Goal: Transaction & Acquisition: Purchase product/service

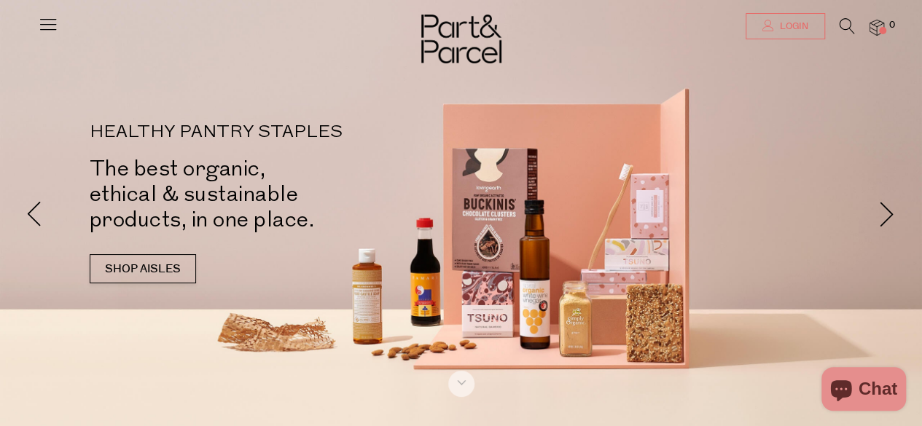
click at [795, 28] on span "Login" at bounding box center [792, 26] width 32 height 12
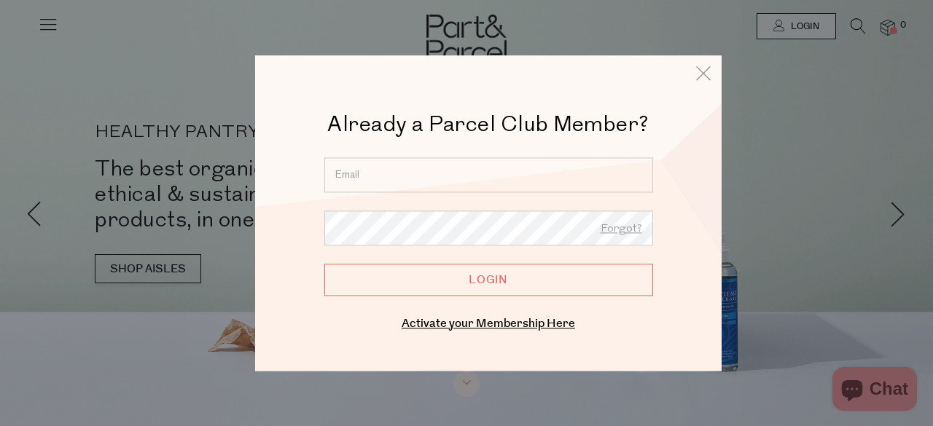
click at [405, 183] on input "email" at bounding box center [488, 174] width 329 height 35
type input "yasmine@iinet.net.au"
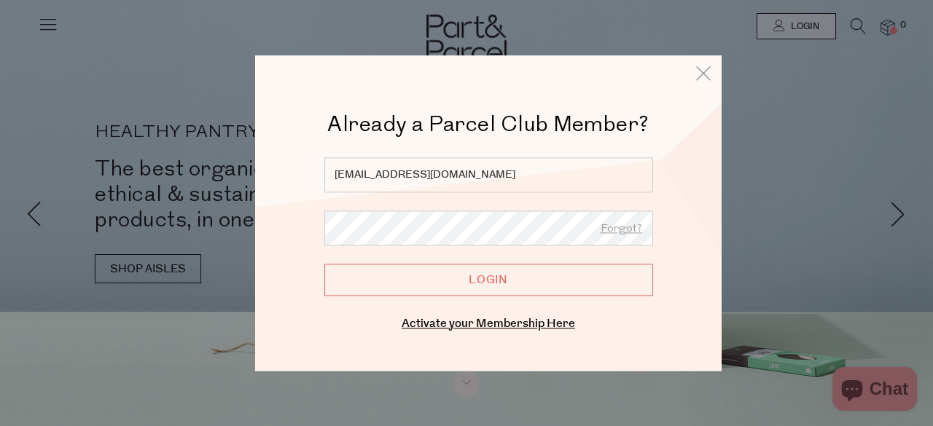
click at [536, 205] on form "yasmine@iinet.net.au Forgot? Login" at bounding box center [488, 226] width 329 height 138
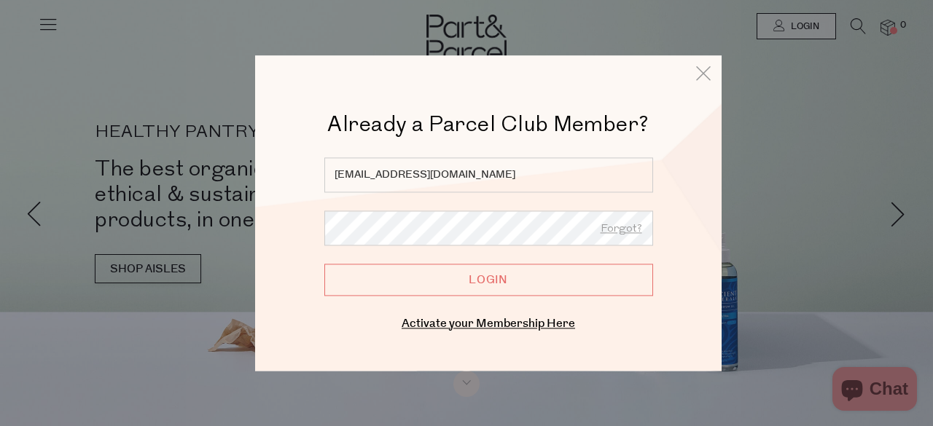
click at [359, 293] on input "Login" at bounding box center [488, 280] width 329 height 32
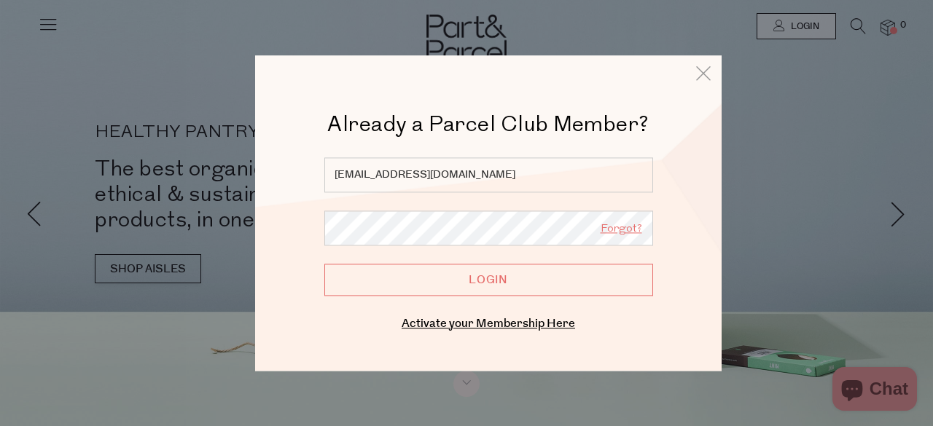
click at [618, 227] on link "Forgot?" at bounding box center [622, 229] width 42 height 19
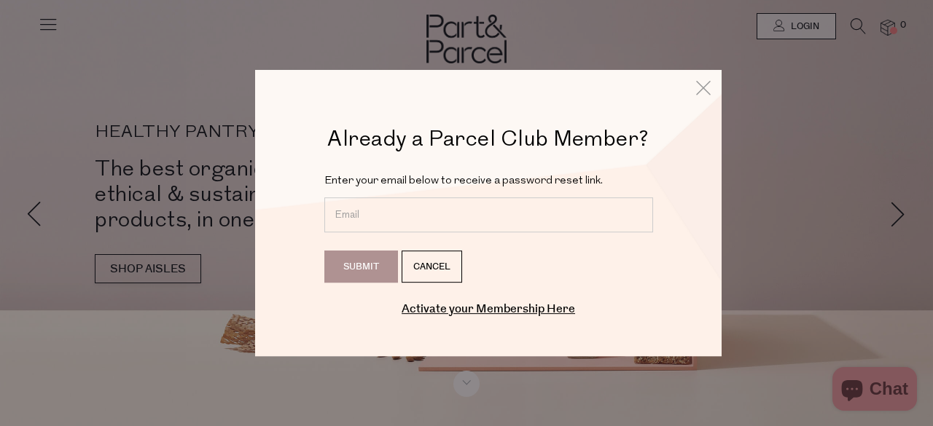
click at [373, 215] on input "email" at bounding box center [488, 215] width 329 height 35
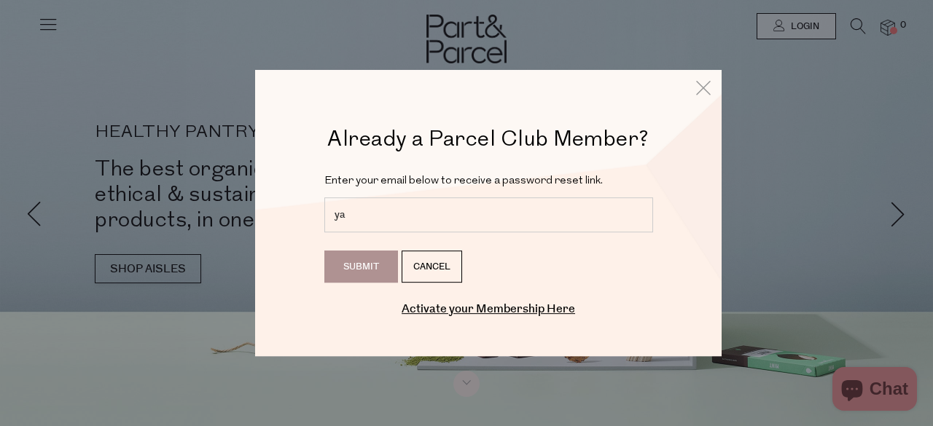
type input "y"
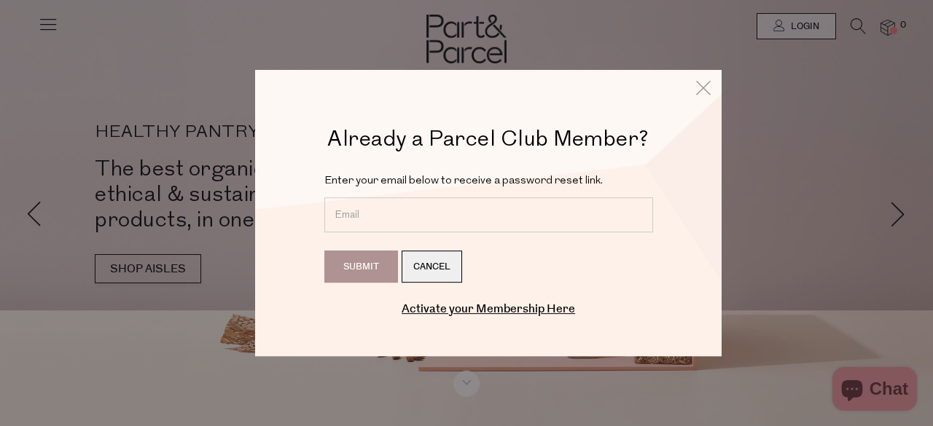
click at [450, 262] on link "Cancel" at bounding box center [432, 267] width 60 height 32
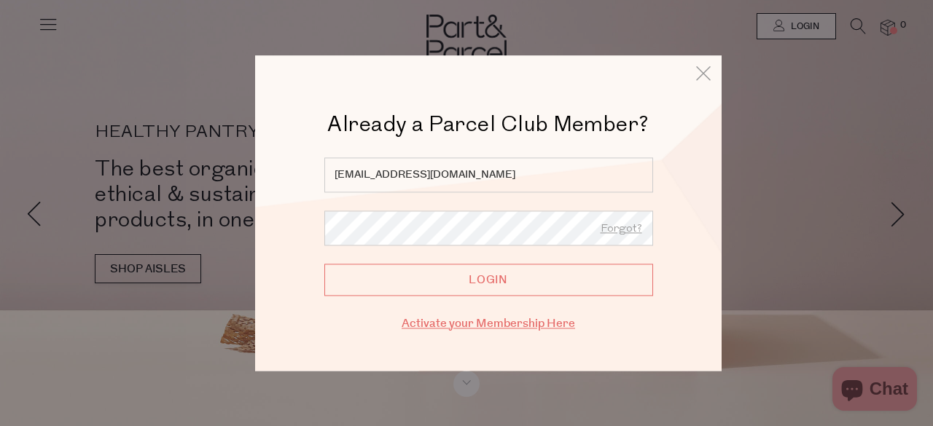
click at [489, 325] on link "Activate your Membership Here" at bounding box center [488, 324] width 173 height 17
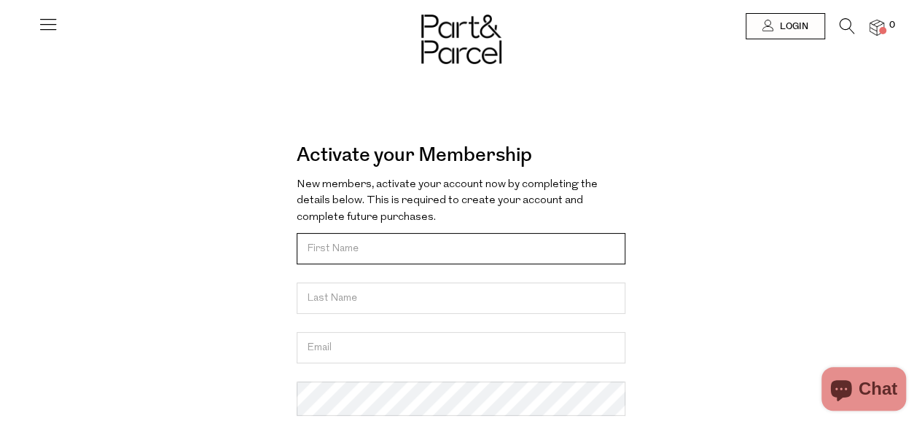
click at [344, 252] on input "text" at bounding box center [461, 248] width 329 height 31
type input "Yasi"
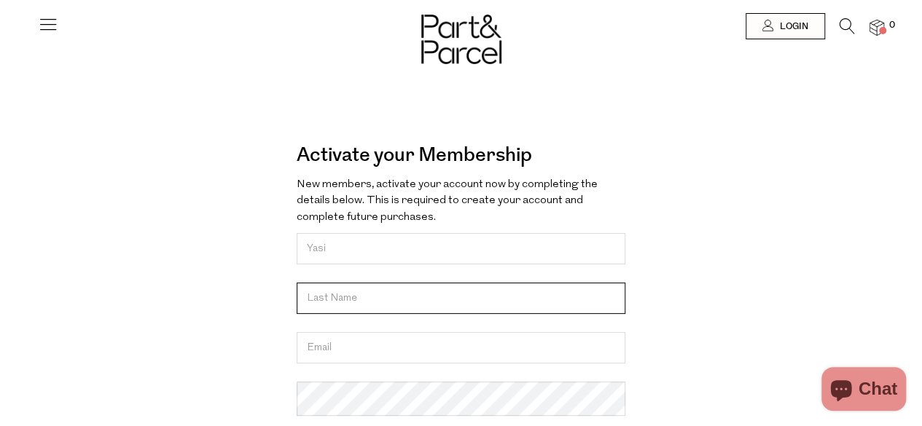
click at [351, 302] on input "text" at bounding box center [461, 298] width 329 height 31
type input "O'Brien"
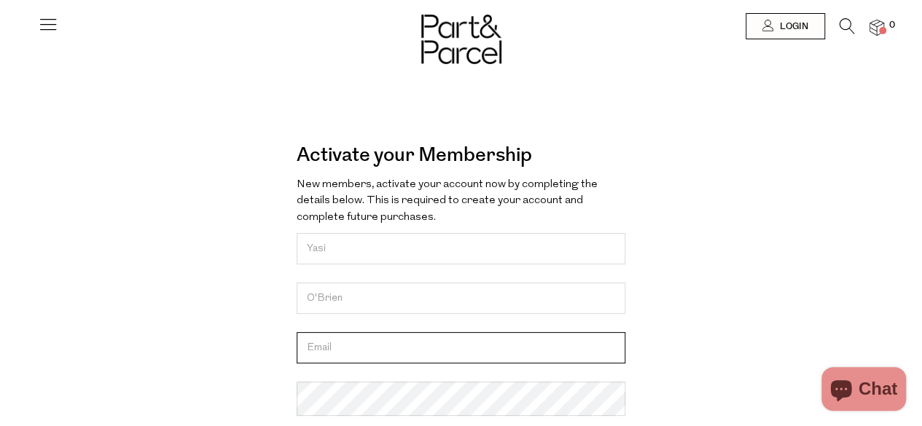
click at [337, 364] on input "email" at bounding box center [461, 347] width 329 height 31
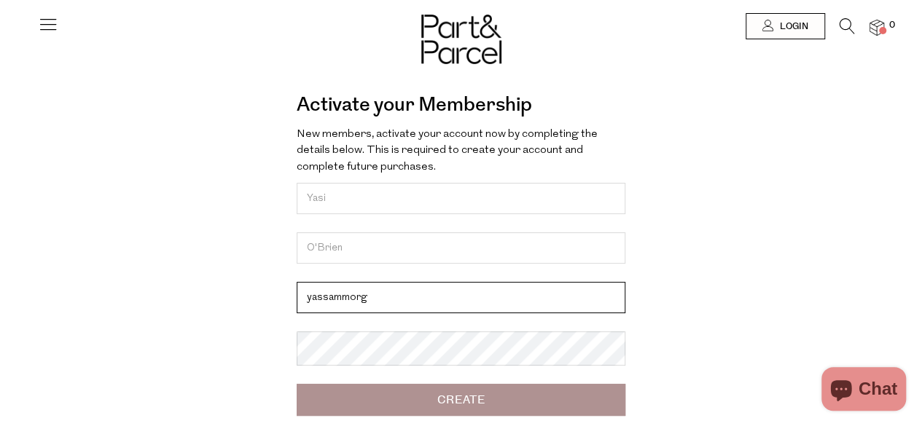
scroll to position [73, 0]
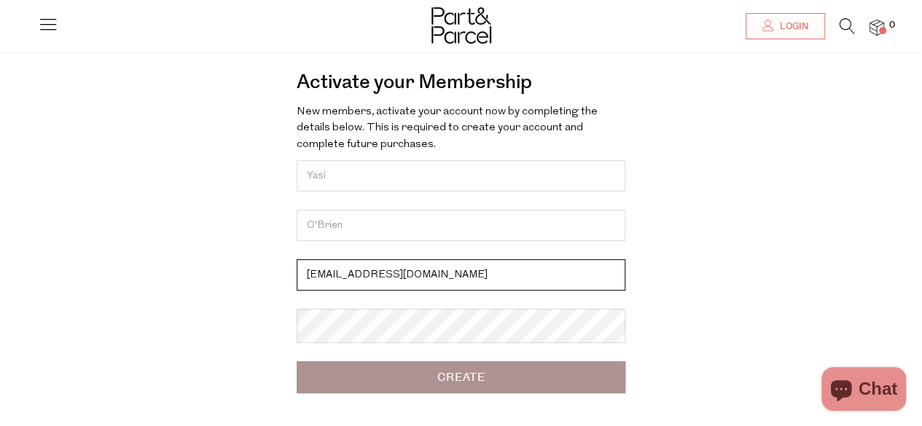
type input "yassammorg@gmail.com"
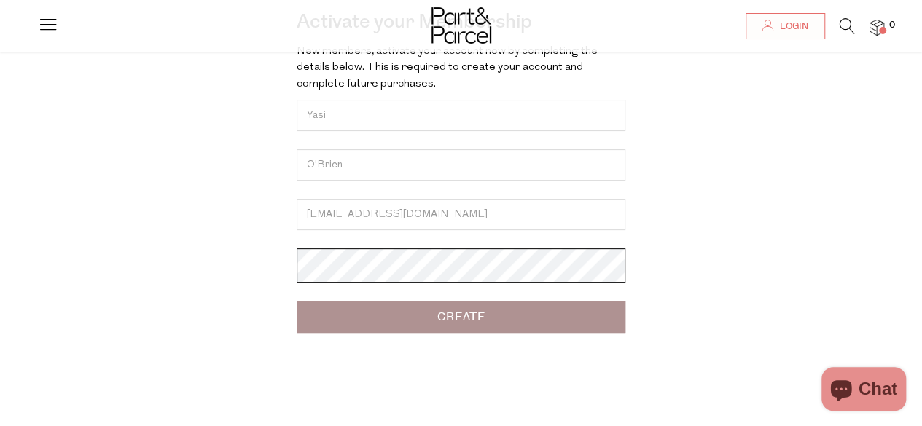
scroll to position [219, 0]
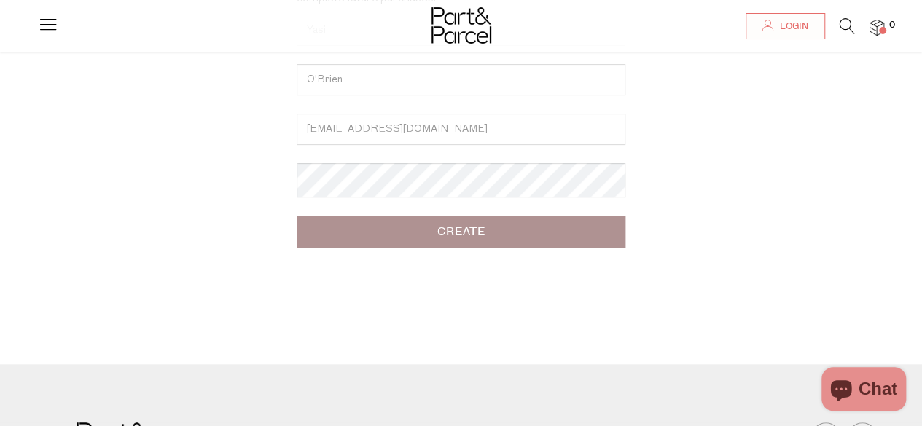
click at [494, 232] on input "Create" at bounding box center [461, 232] width 329 height 32
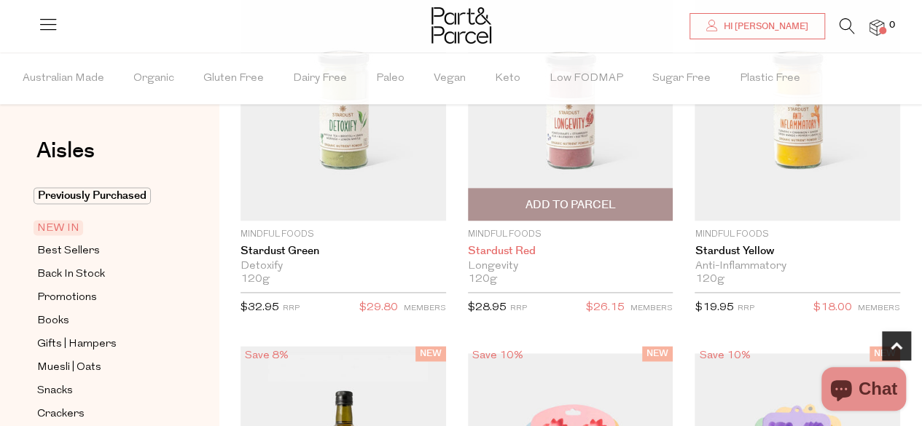
scroll to position [802, 0]
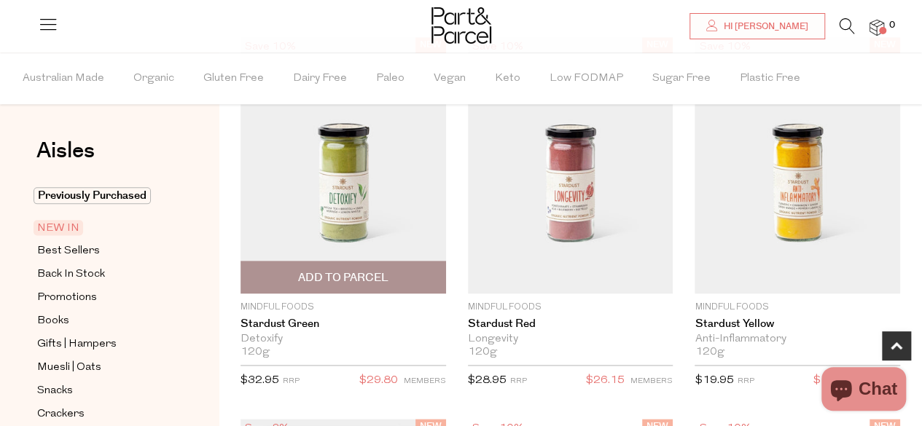
click at [411, 203] on img at bounding box center [344, 165] width 206 height 257
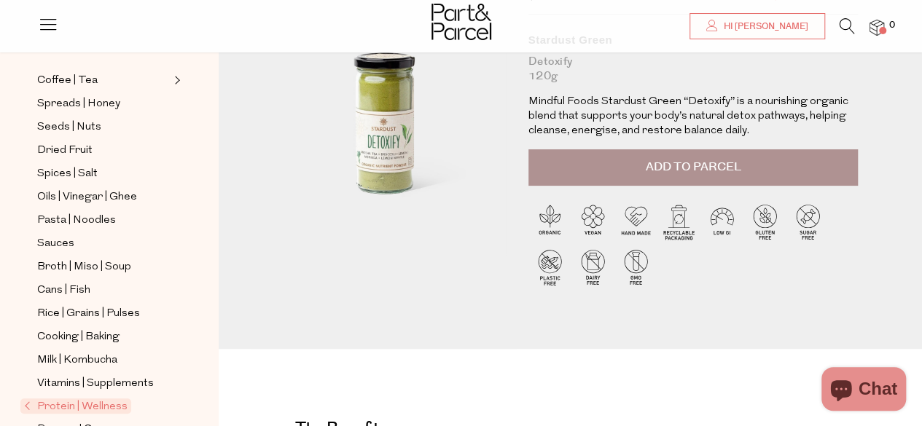
scroll to position [437, 0]
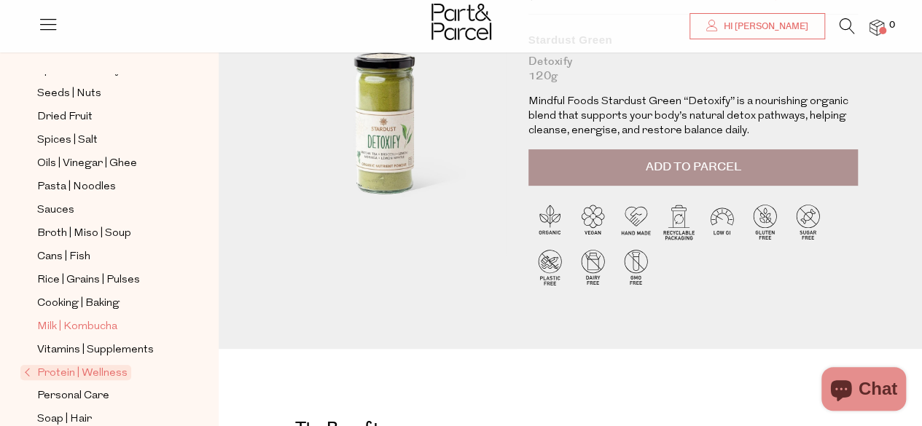
click at [98, 319] on span "Milk | Kombucha" at bounding box center [77, 327] width 80 height 17
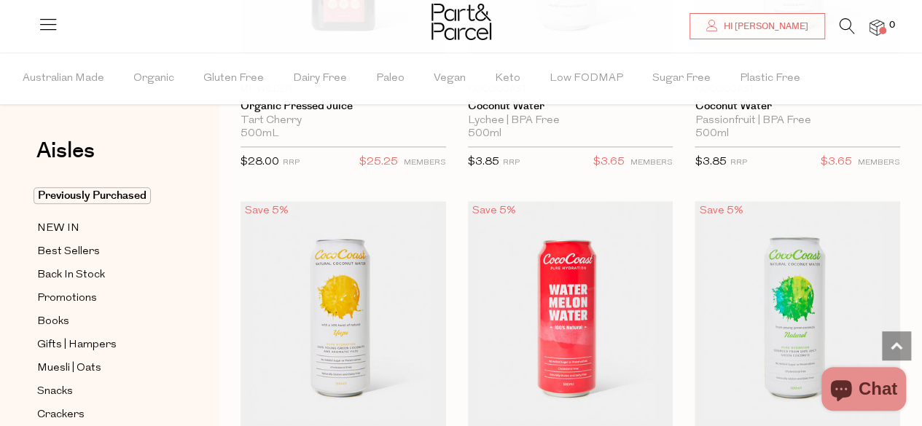
scroll to position [870, 0]
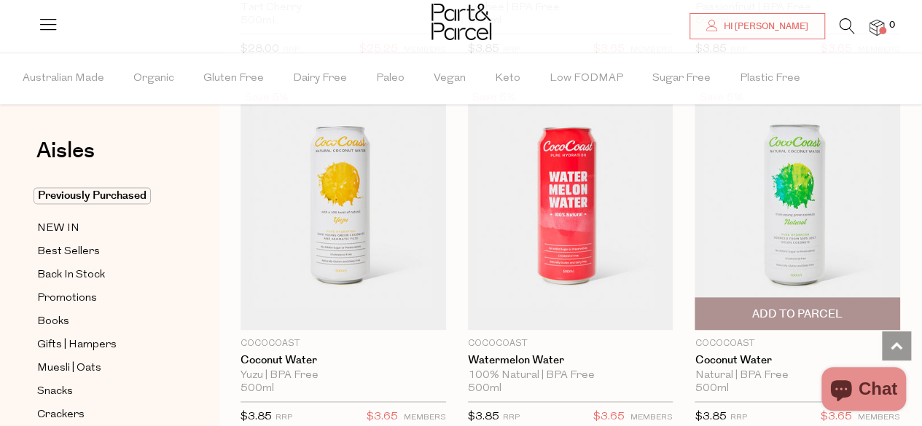
click at [801, 225] on img at bounding box center [798, 209] width 206 height 242
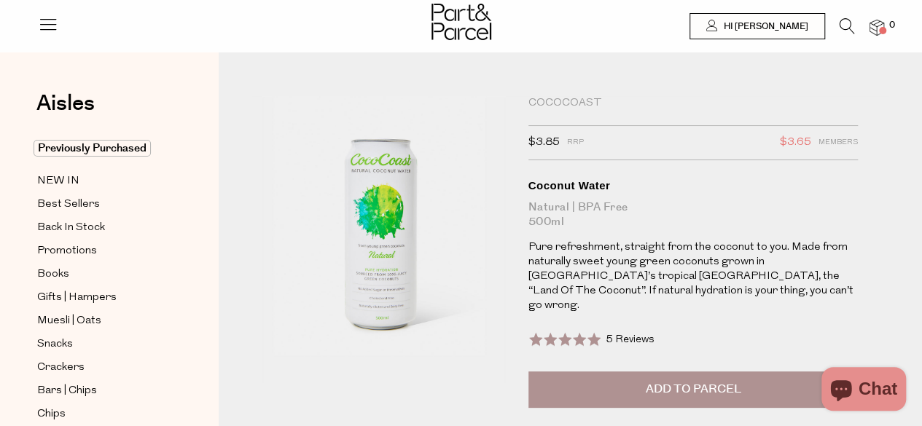
click at [707, 381] on span "Add to Parcel" at bounding box center [692, 389] width 95 height 17
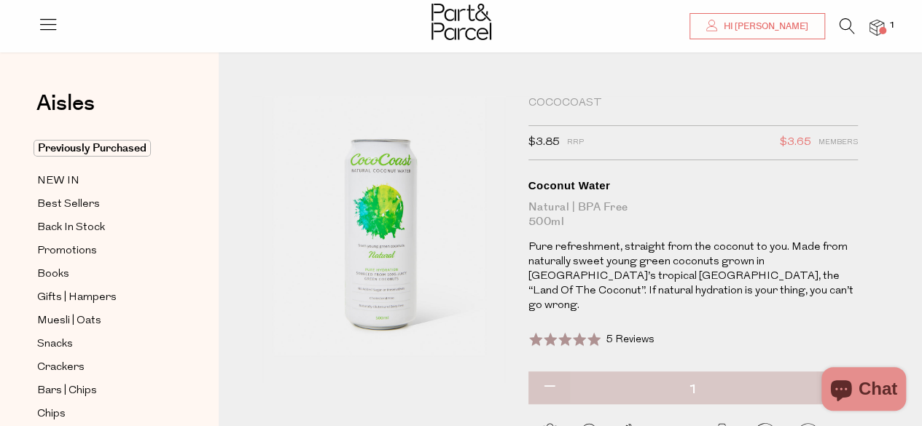
scroll to position [219, 0]
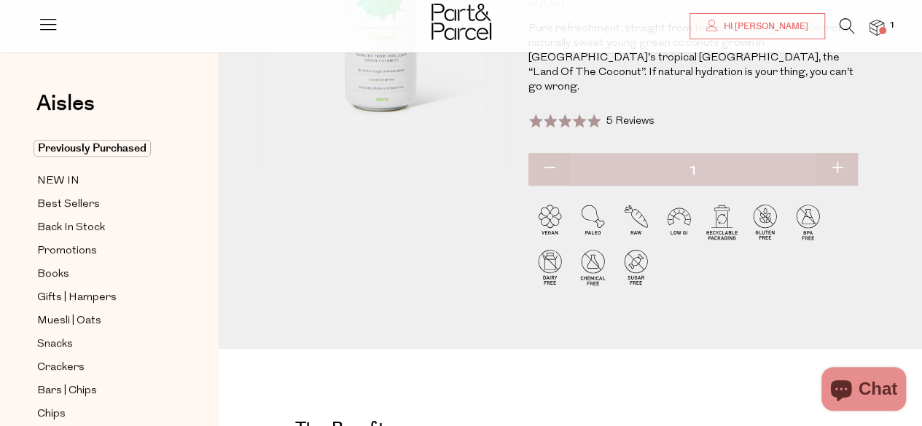
click at [838, 153] on button "button" at bounding box center [837, 169] width 42 height 32
type input "2"
click at [837, 155] on button "button" at bounding box center [837, 169] width 42 height 32
type input "3"
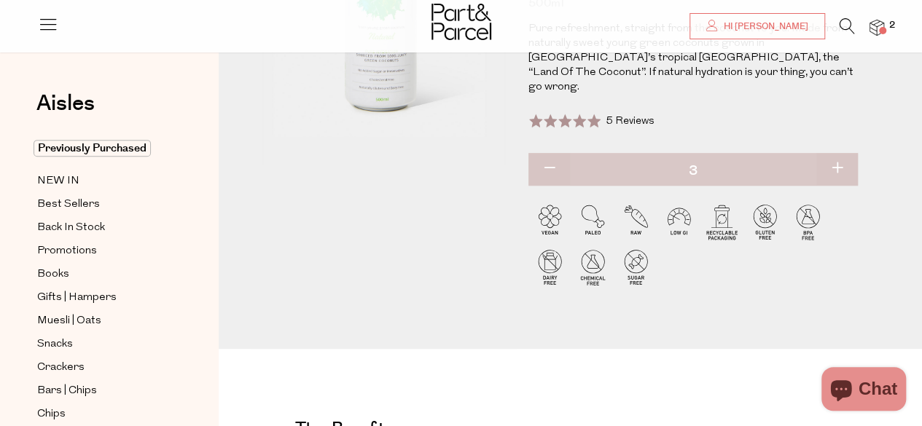
type input "3"
click at [837, 155] on button "button" at bounding box center [837, 169] width 42 height 32
type input "4"
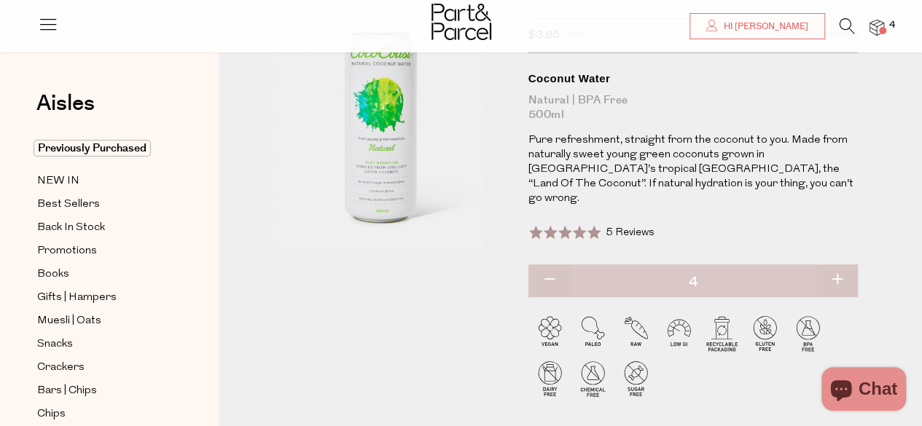
scroll to position [0, 0]
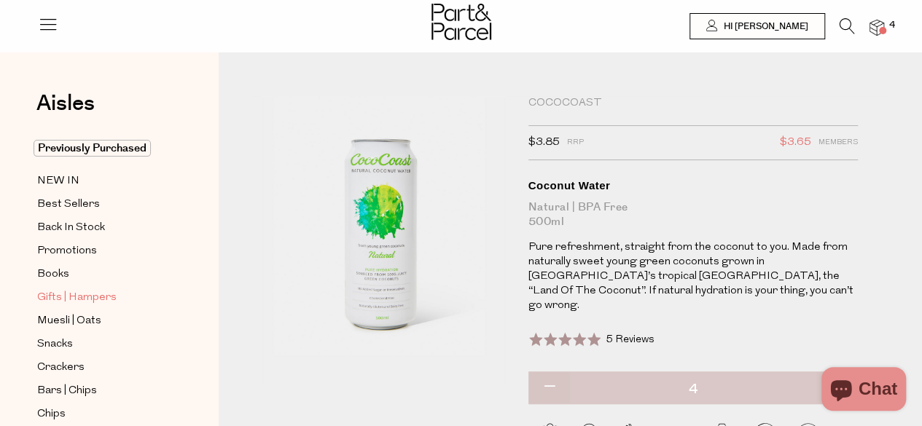
click at [84, 289] on span "Gifts | Hampers" at bounding box center [76, 297] width 79 height 17
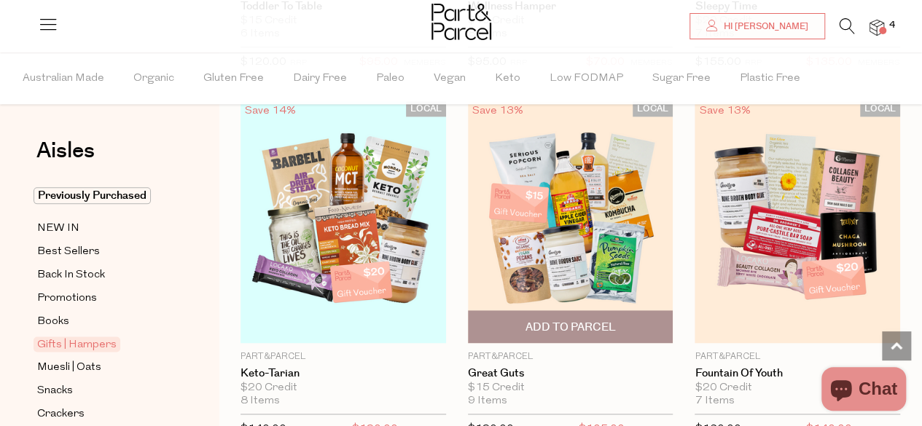
scroll to position [802, 0]
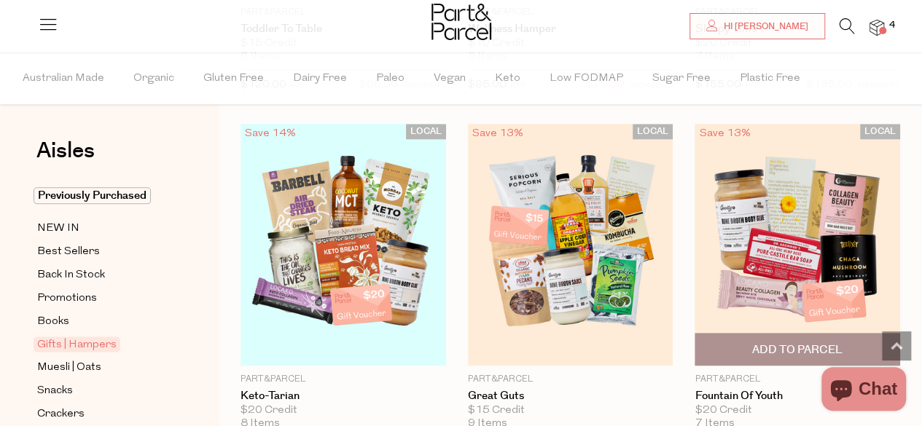
click at [851, 249] on img at bounding box center [798, 244] width 206 height 242
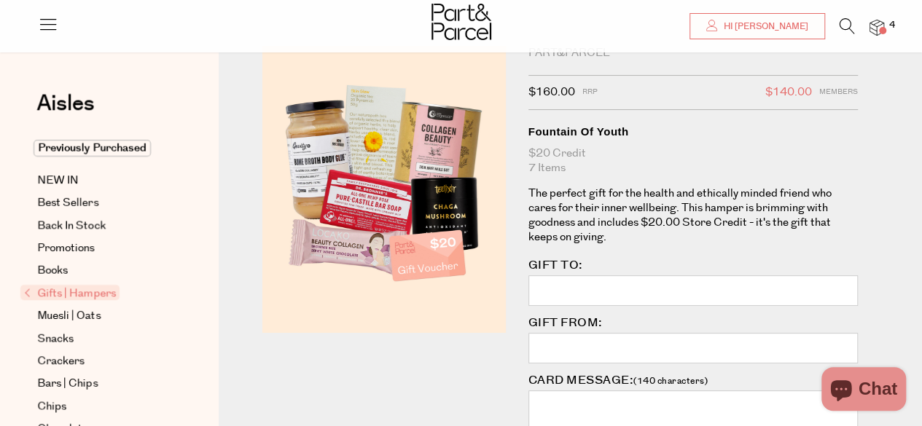
scroll to position [73, 0]
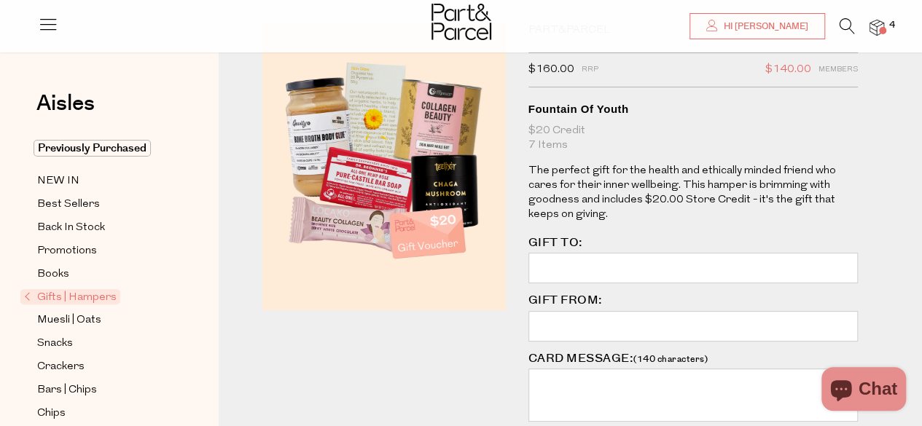
click at [364, 120] on img at bounding box center [383, 166] width 243 height 287
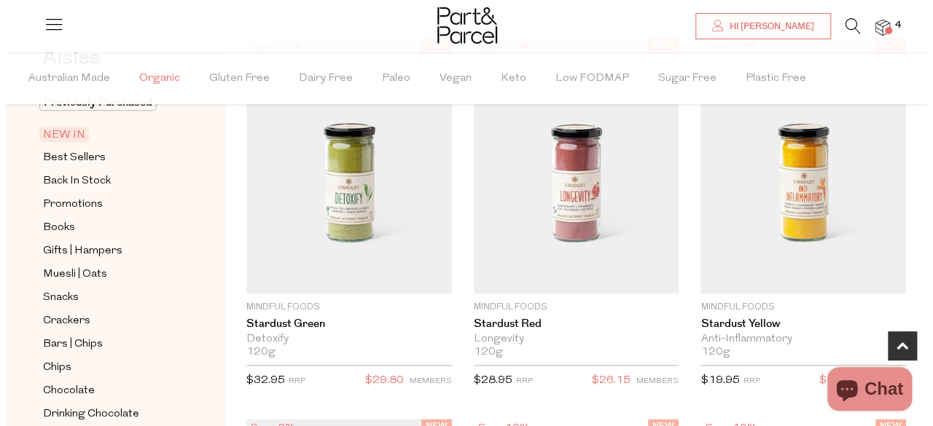
scroll to position [146, 0]
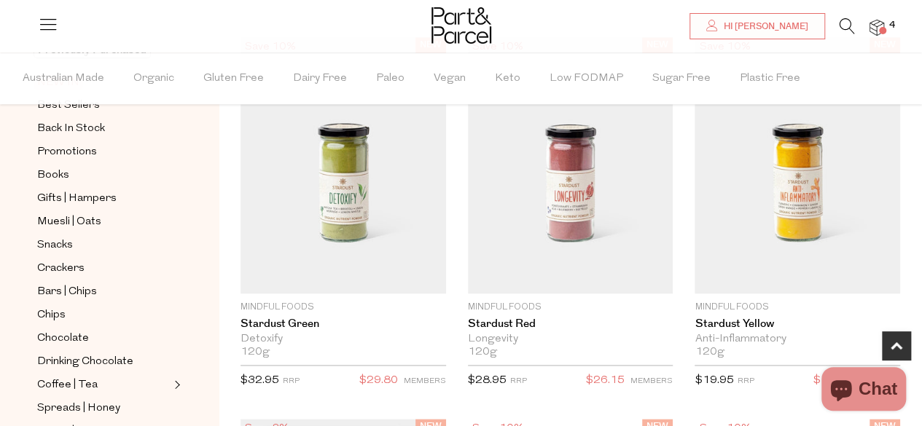
click at [844, 26] on icon at bounding box center [847, 26] width 15 height 16
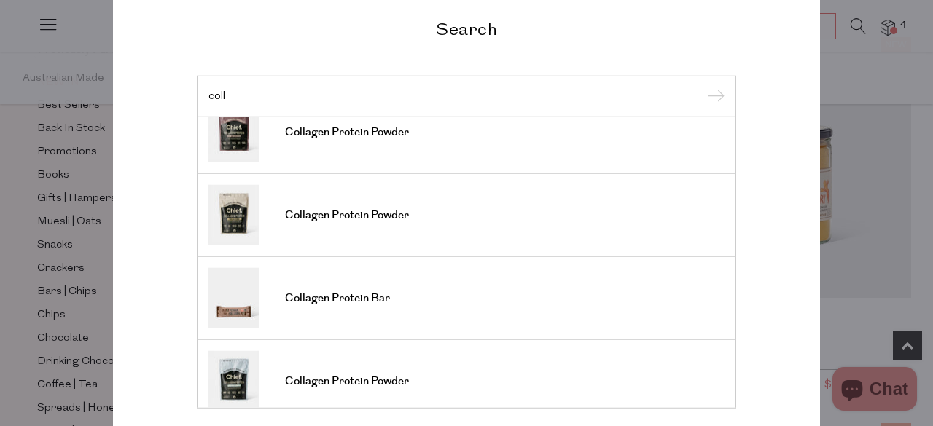
scroll to position [0, 0]
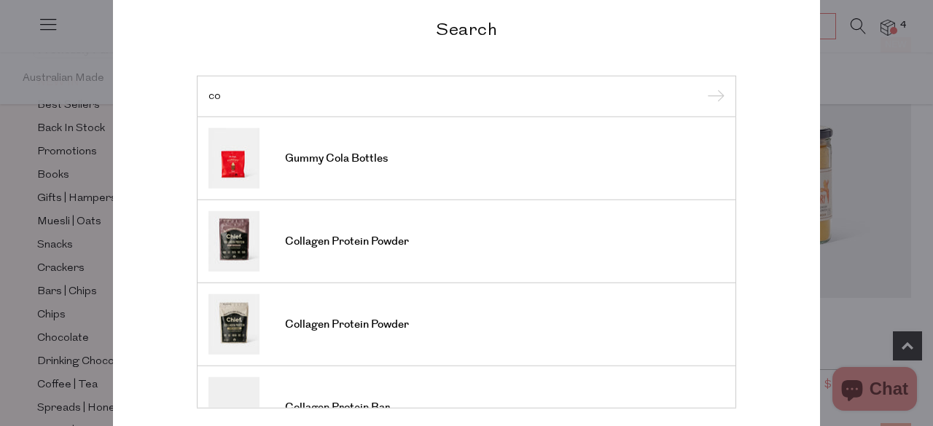
type input "c"
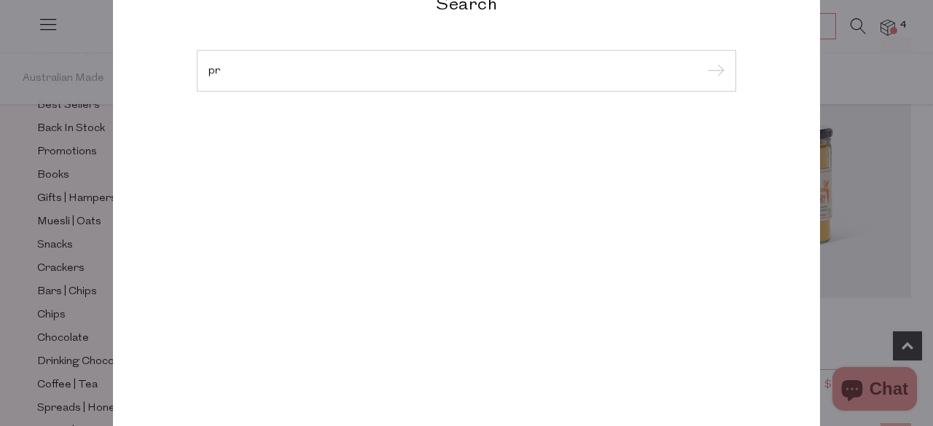
type input "p"
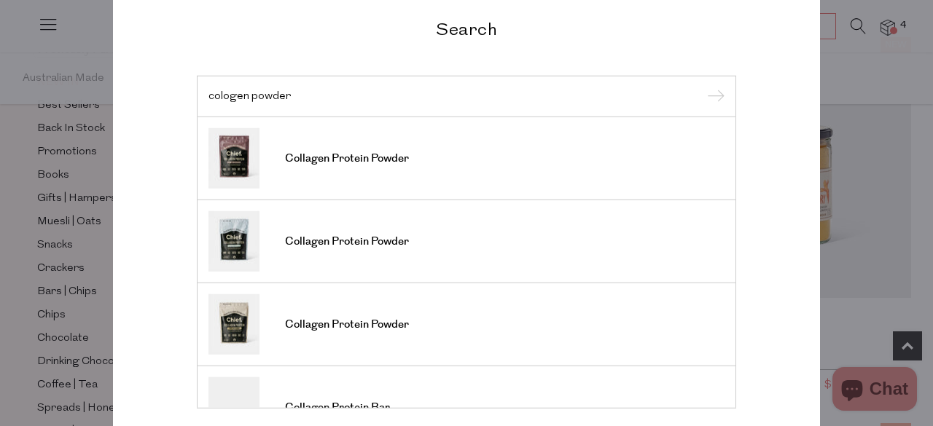
click at [216, 97] on input "cologen powder" at bounding box center [466, 95] width 516 height 11
click at [220, 94] on input "cologen powder" at bounding box center [466, 95] width 516 height 11
click at [337, 101] on input "collagen powder" at bounding box center [466, 95] width 516 height 11
type input "collagen powder"
click at [709, 94] on input "submit" at bounding box center [714, 97] width 22 height 22
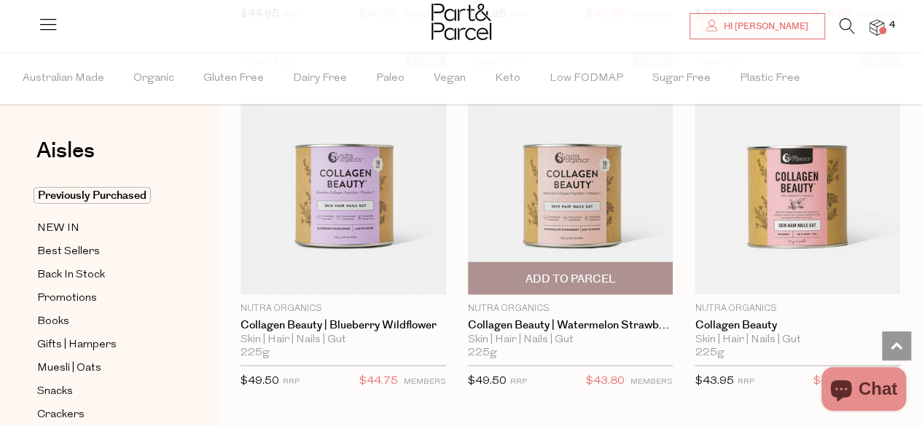
scroll to position [1604, 0]
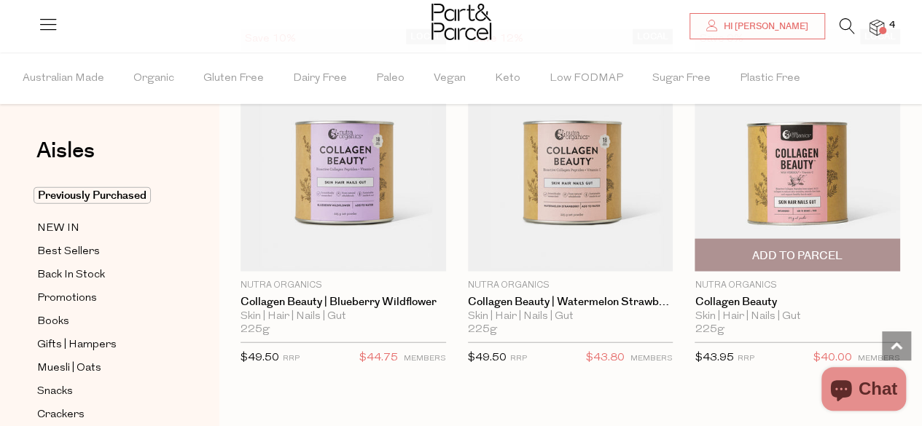
click at [812, 184] on img at bounding box center [798, 150] width 206 height 242
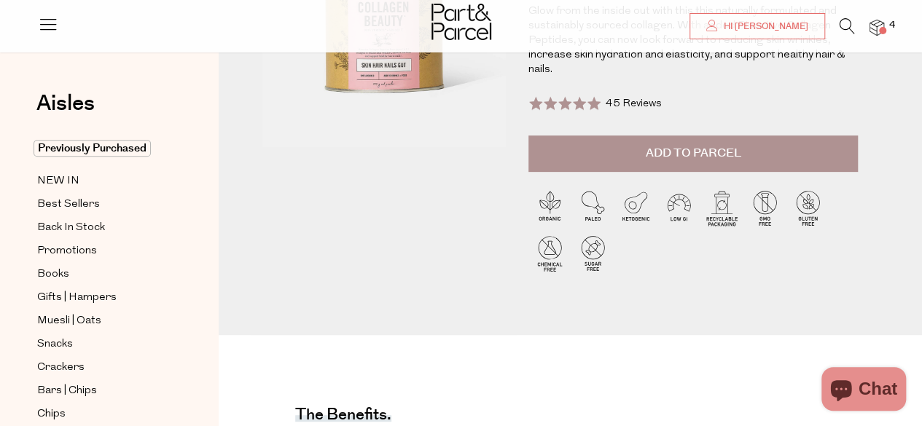
scroll to position [73, 0]
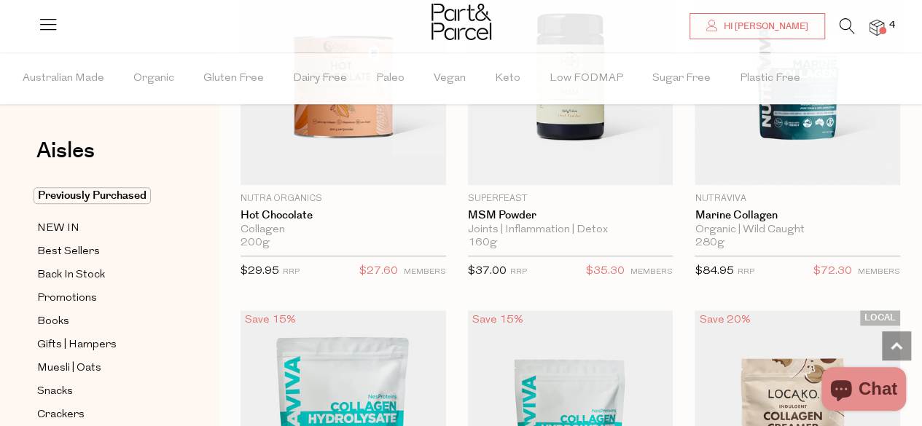
scroll to position [429, 0]
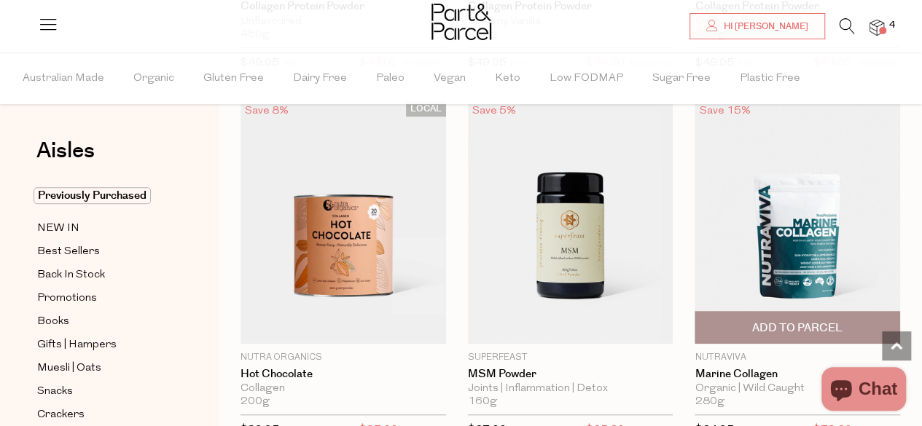
click at [800, 216] on img at bounding box center [798, 222] width 206 height 242
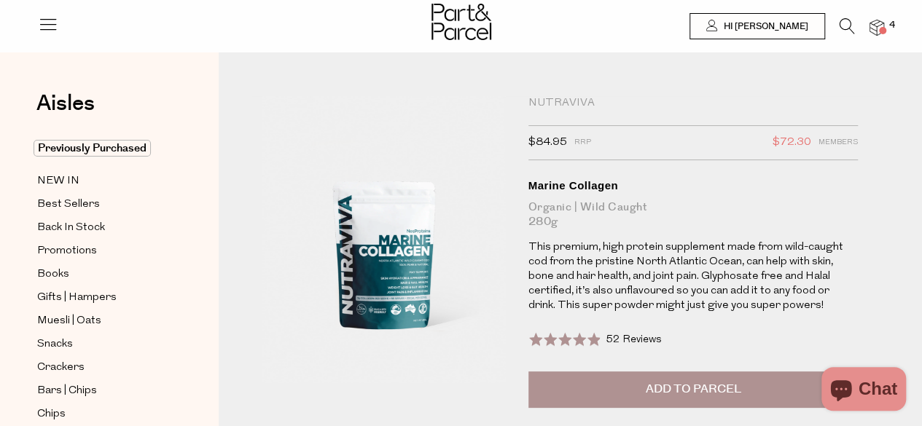
click at [683, 388] on span "Add to Parcel" at bounding box center [692, 389] width 95 height 17
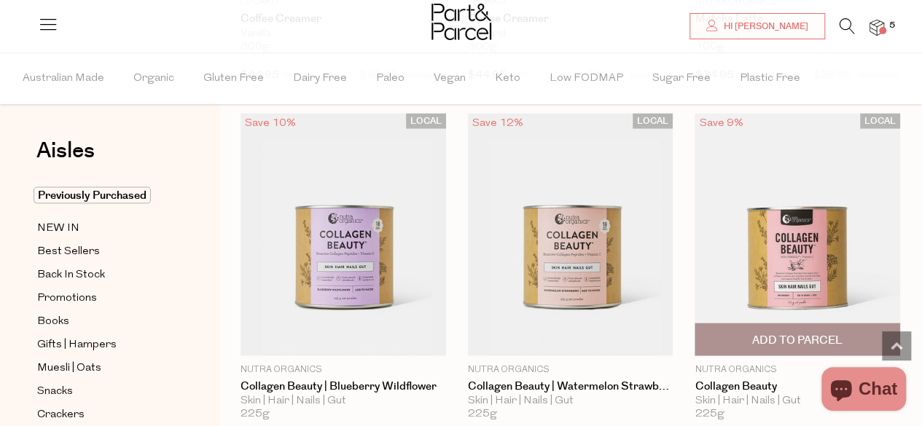
scroll to position [1604, 0]
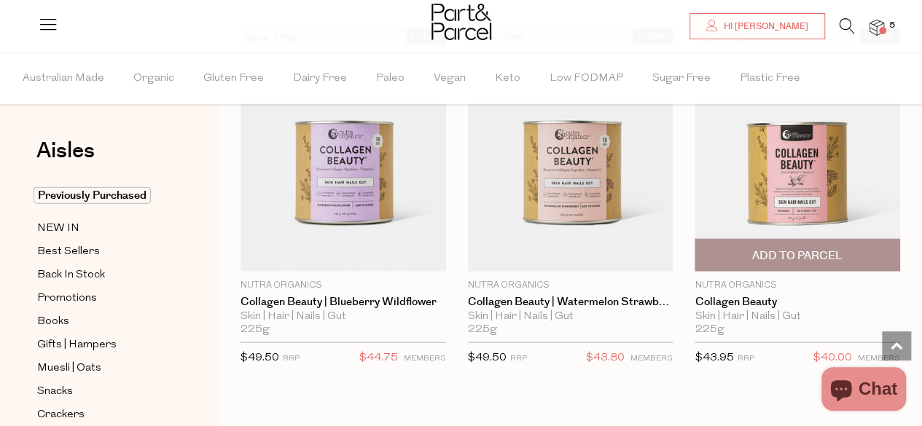
click at [788, 179] on img at bounding box center [798, 150] width 206 height 242
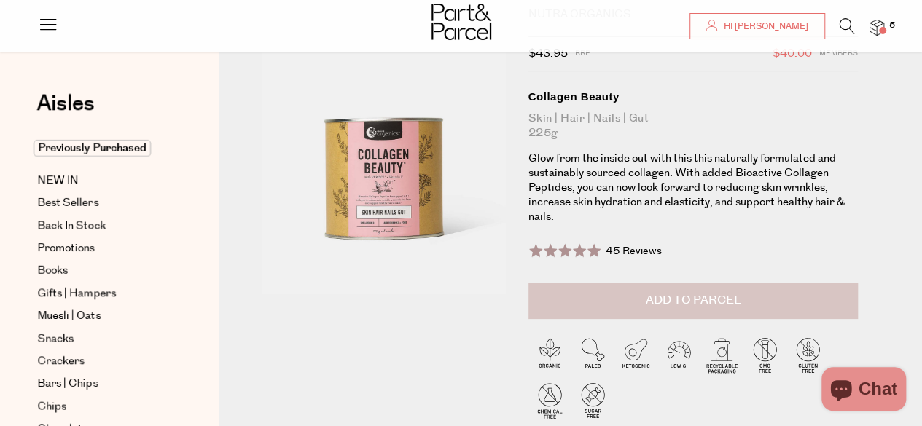
scroll to position [146, 0]
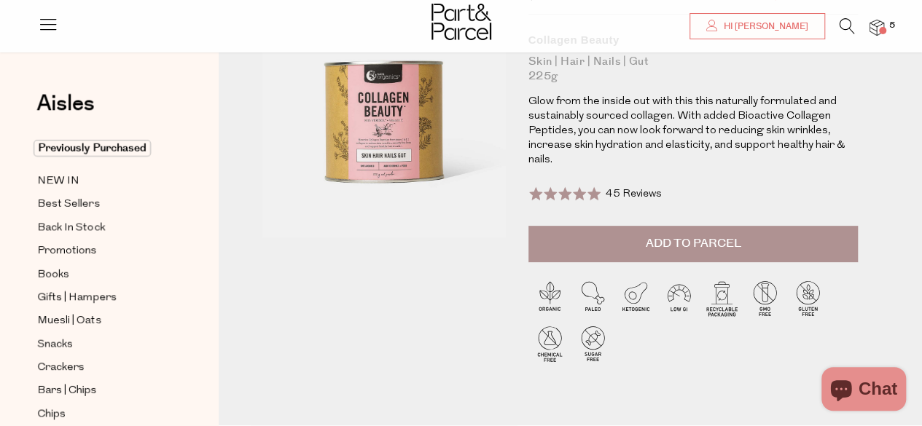
click at [695, 241] on span "Add to Parcel" at bounding box center [692, 243] width 95 height 17
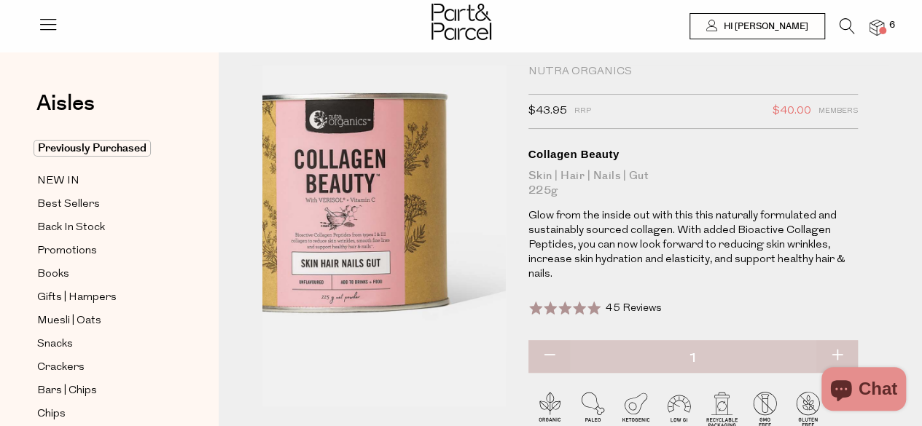
scroll to position [0, 0]
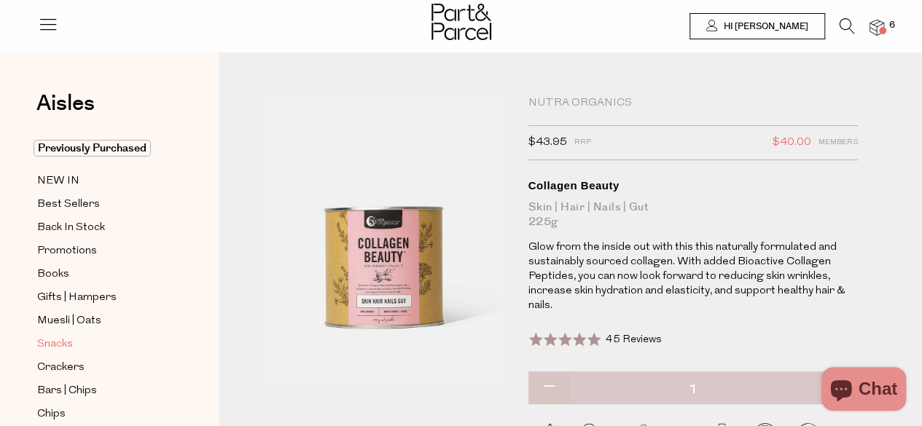
click at [60, 337] on span "Snacks" at bounding box center [55, 344] width 36 height 17
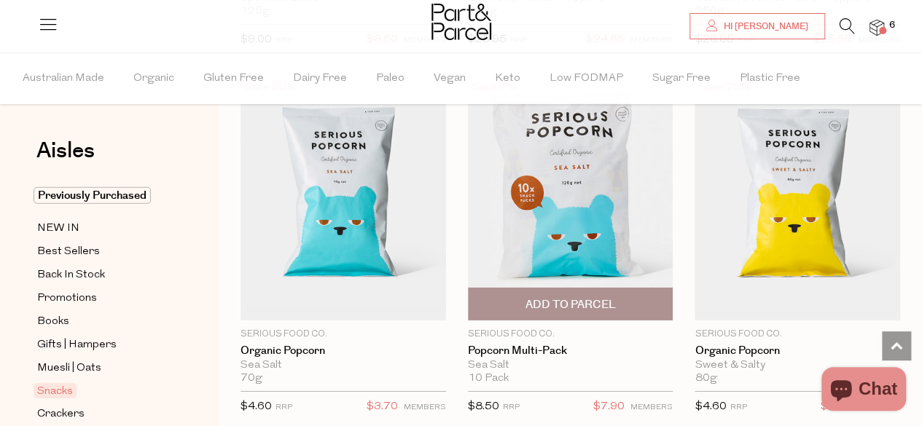
scroll to position [4952, 0]
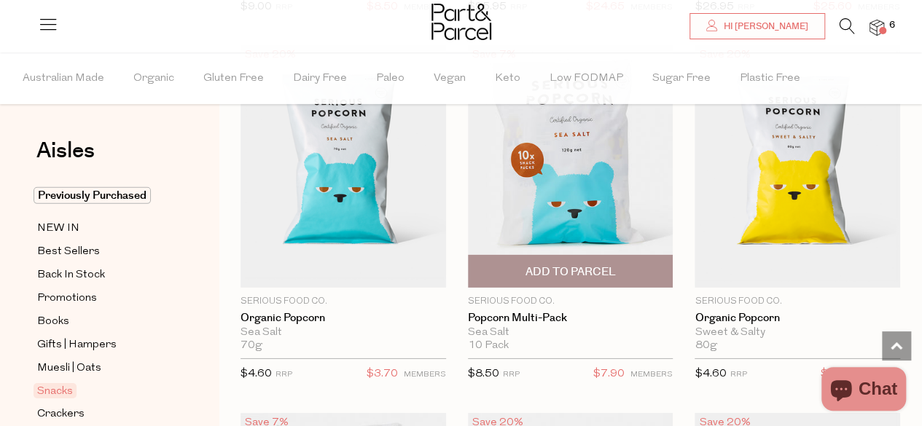
click at [587, 256] on span "Add To Parcel" at bounding box center [570, 271] width 197 height 31
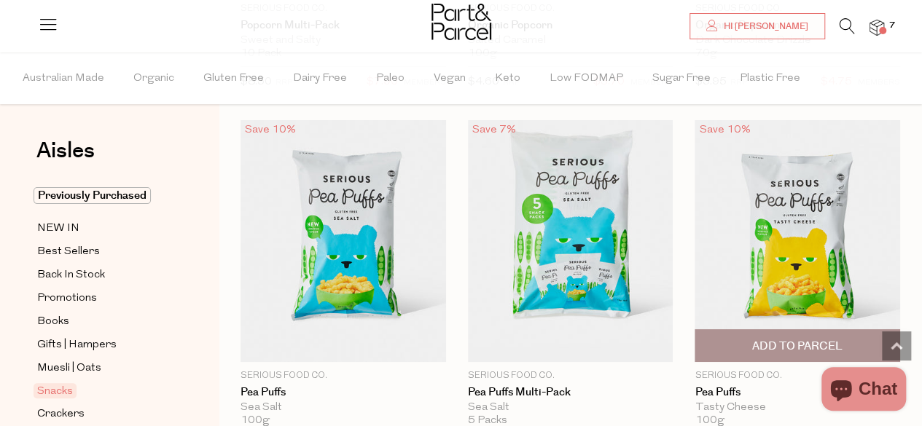
scroll to position [5608, 0]
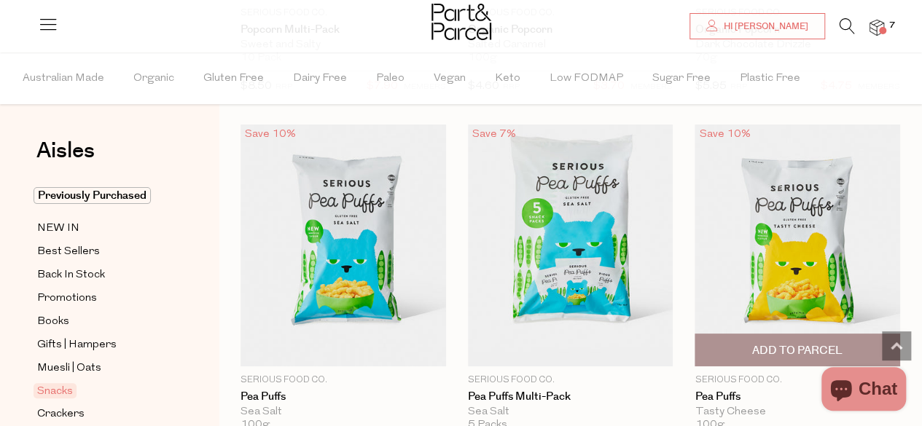
click at [773, 343] on span "Add To Parcel" at bounding box center [797, 350] width 90 height 15
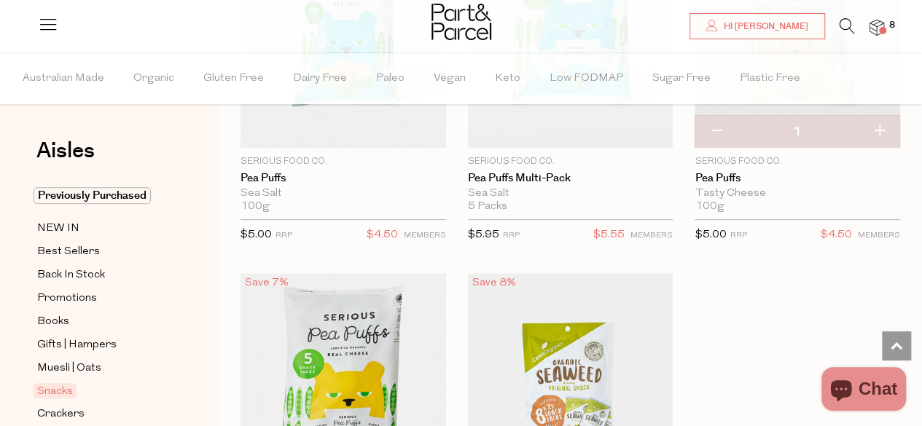
scroll to position [6046, 0]
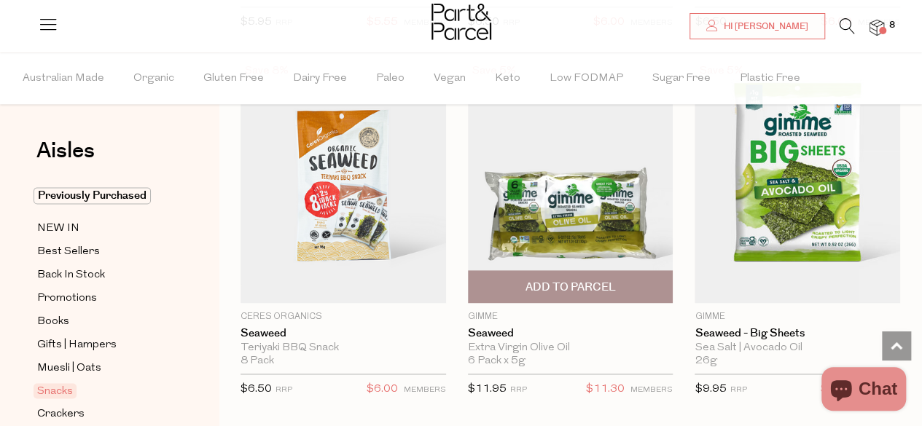
scroll to position [6410, 0]
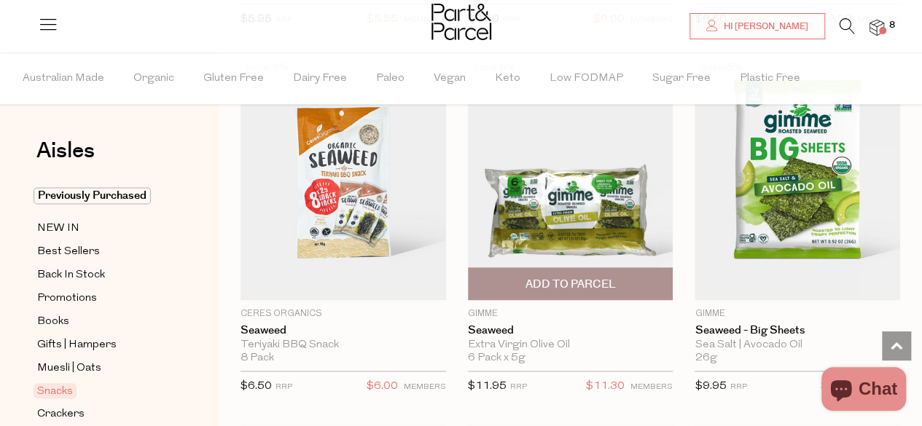
click at [579, 196] on img at bounding box center [571, 179] width 206 height 242
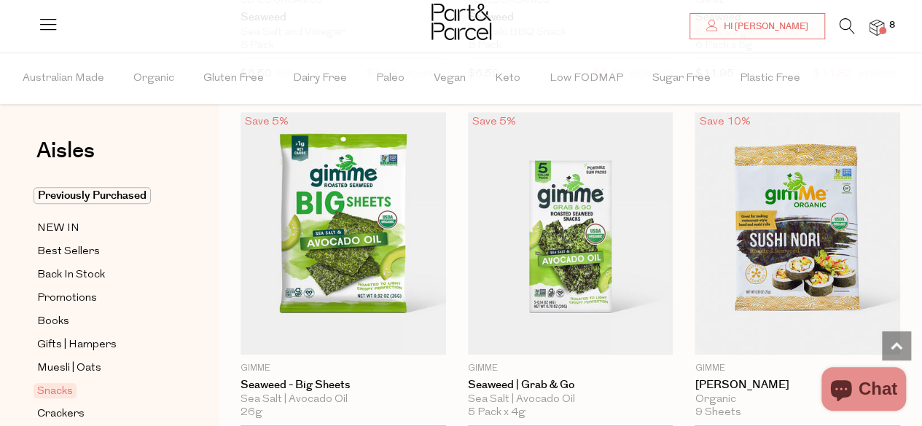
scroll to position [425, 0]
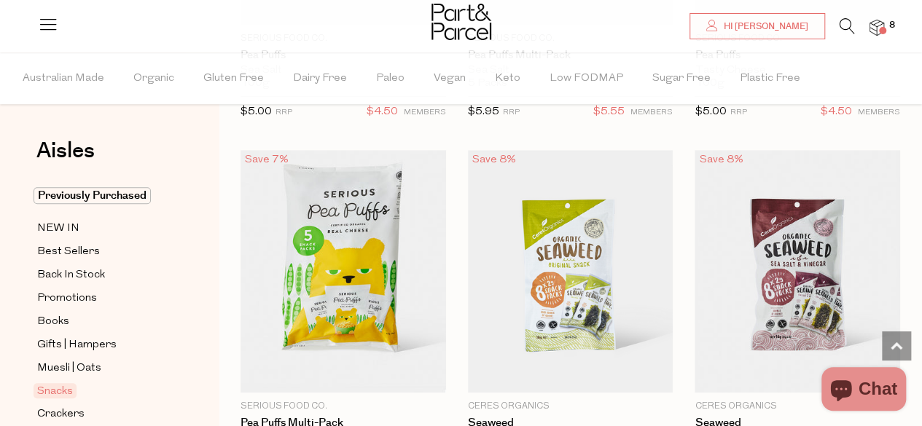
scroll to position [6006, 0]
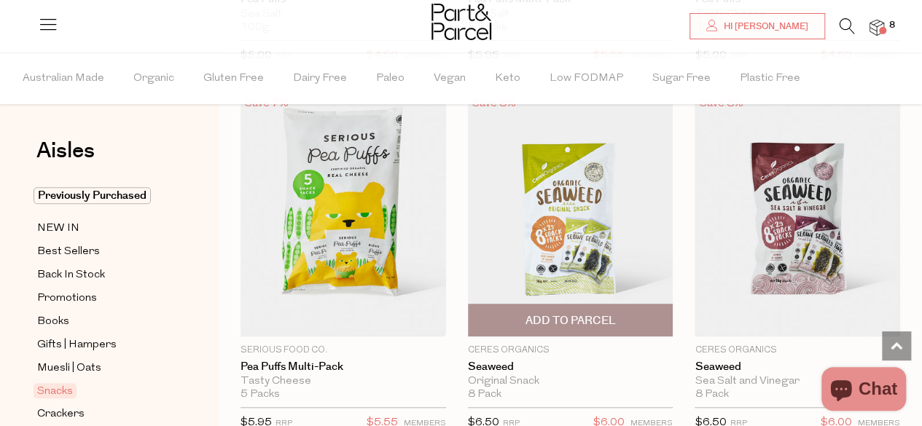
click at [566, 313] on span "Add To Parcel" at bounding box center [570, 320] width 90 height 15
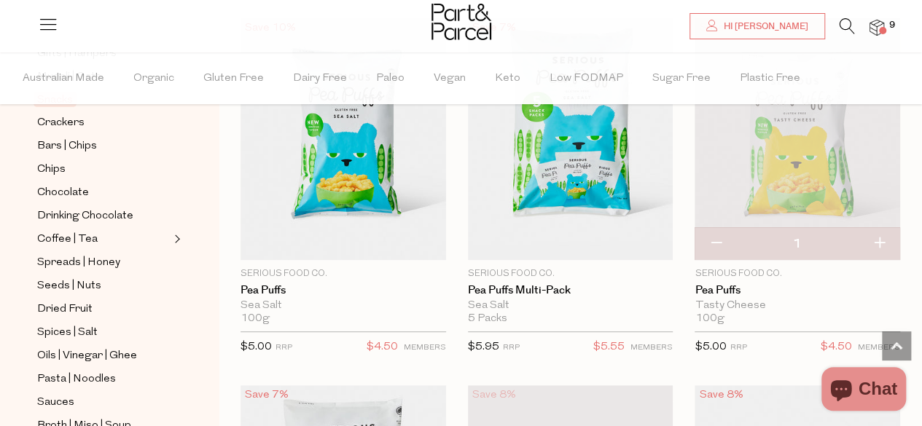
scroll to position [364, 0]
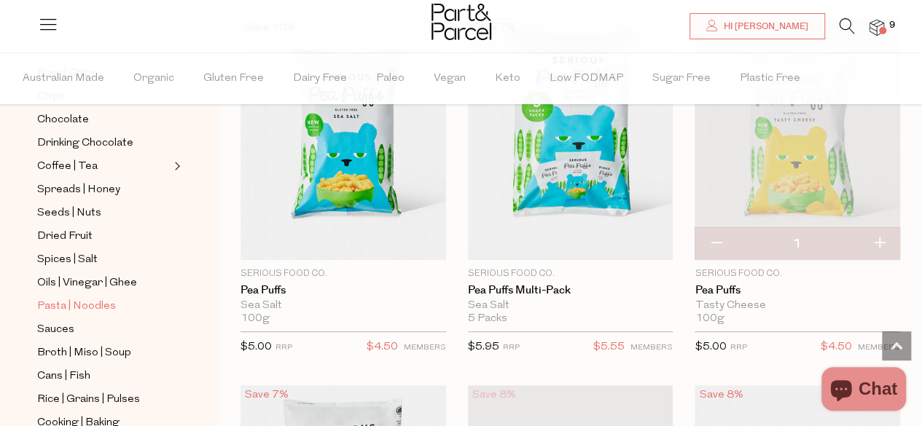
click at [102, 298] on span "Pasta | Noodles" at bounding box center [76, 306] width 79 height 17
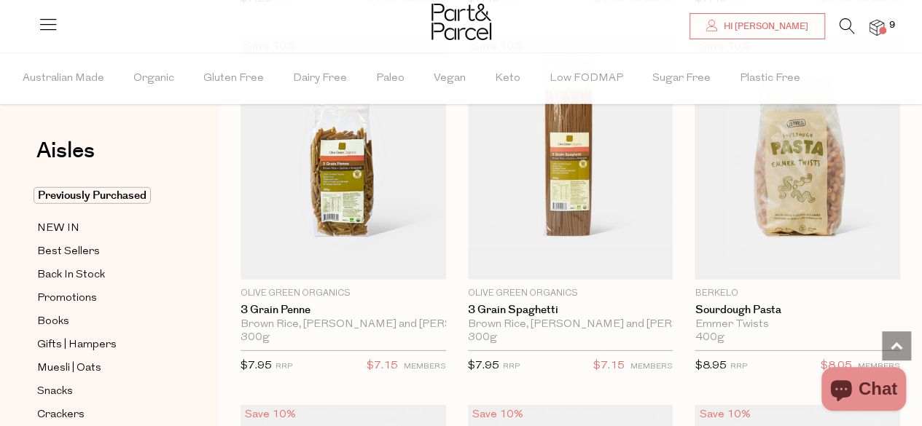
scroll to position [1968, 0]
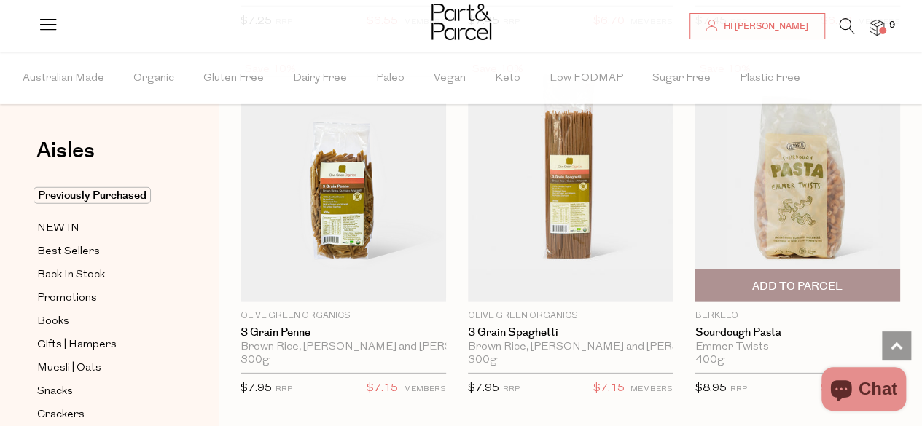
click at [803, 280] on span "Add To Parcel" at bounding box center [797, 286] width 90 height 15
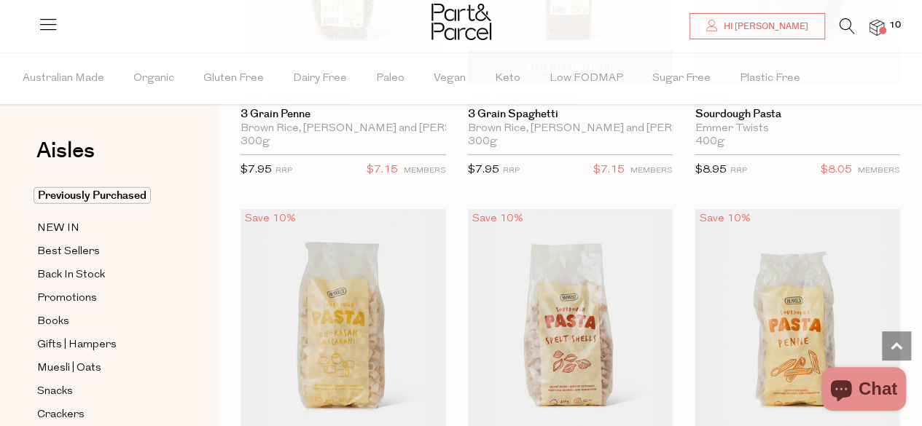
scroll to position [2333, 0]
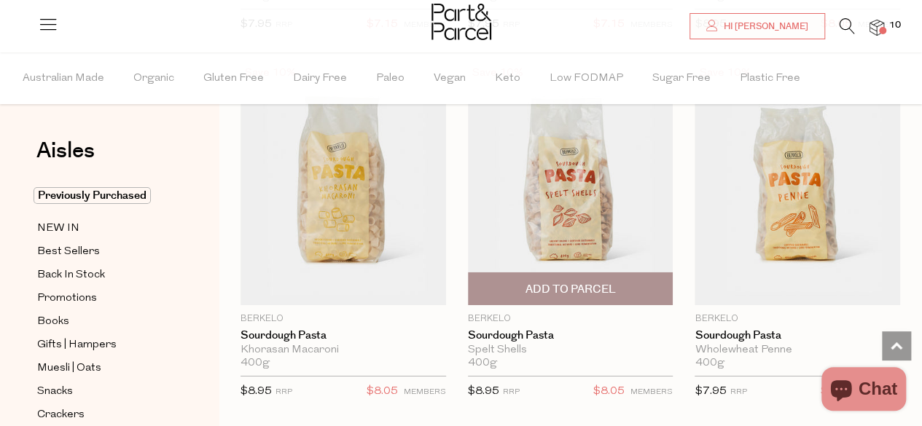
click at [562, 282] on span "Add To Parcel" at bounding box center [570, 289] width 90 height 15
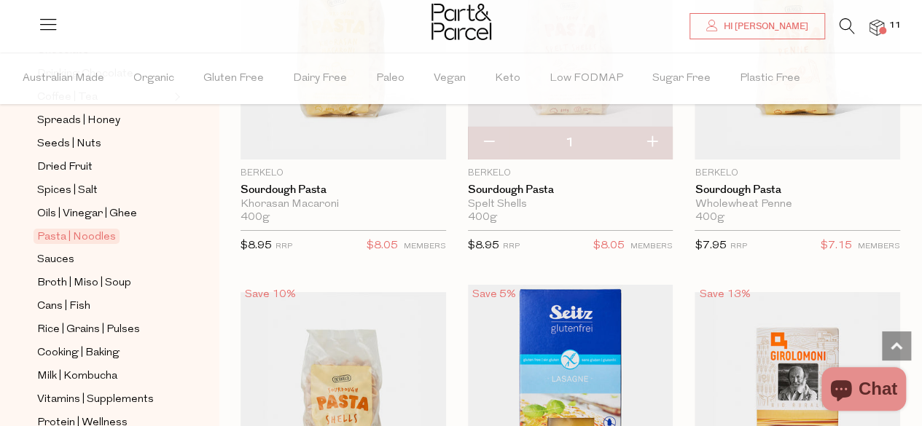
scroll to position [510, 0]
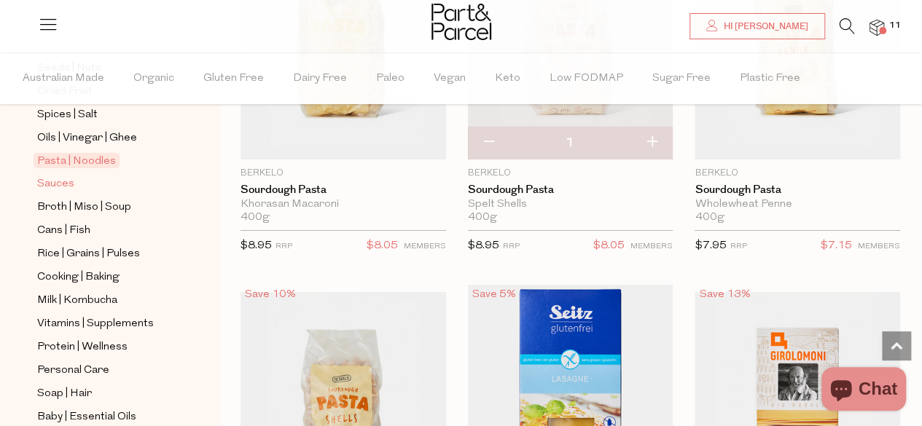
click at [60, 176] on span "Sauces" at bounding box center [55, 184] width 37 height 17
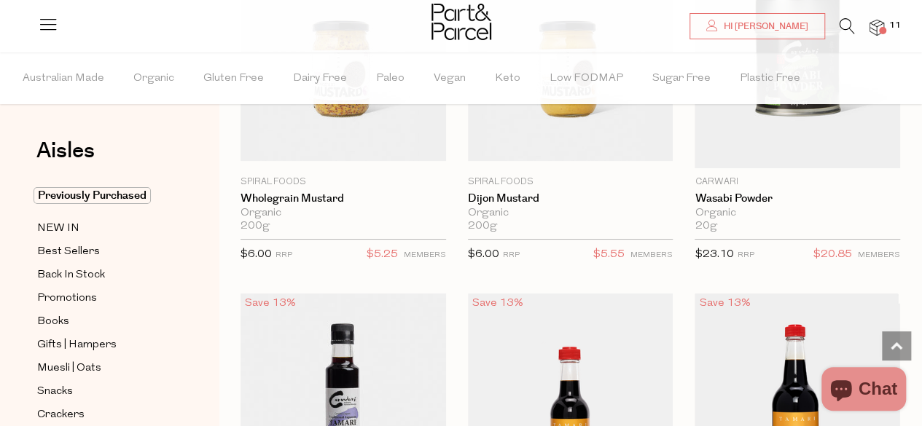
scroll to position [5321, 0]
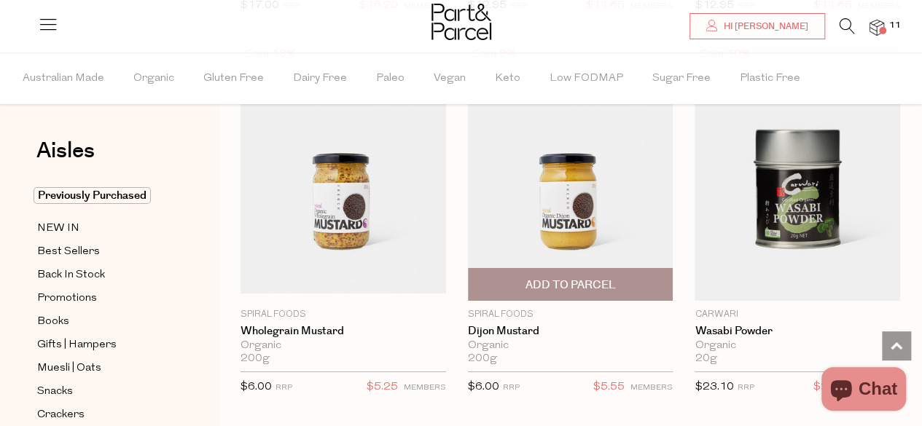
click at [585, 278] on span "Add To Parcel" at bounding box center [570, 285] width 90 height 15
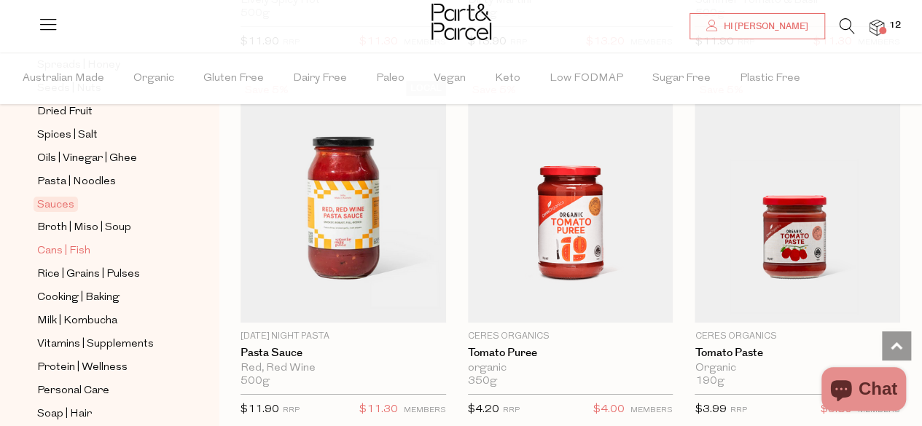
scroll to position [510, 0]
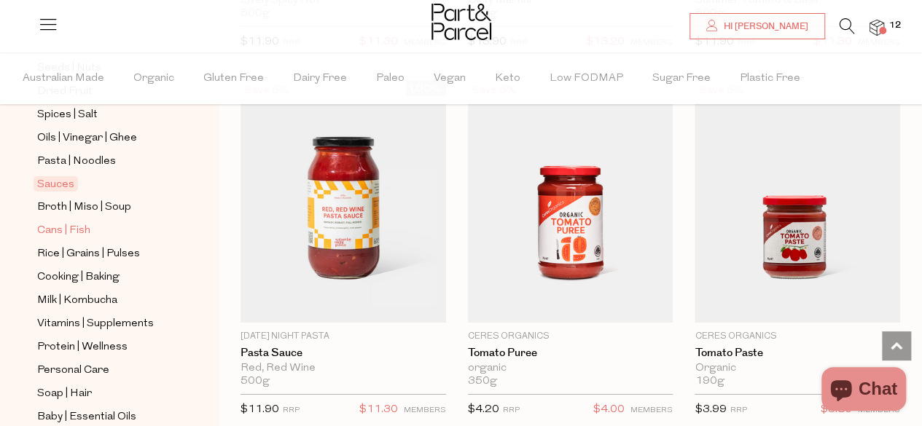
click at [69, 222] on span "Cans | Fish" at bounding box center [63, 230] width 53 height 17
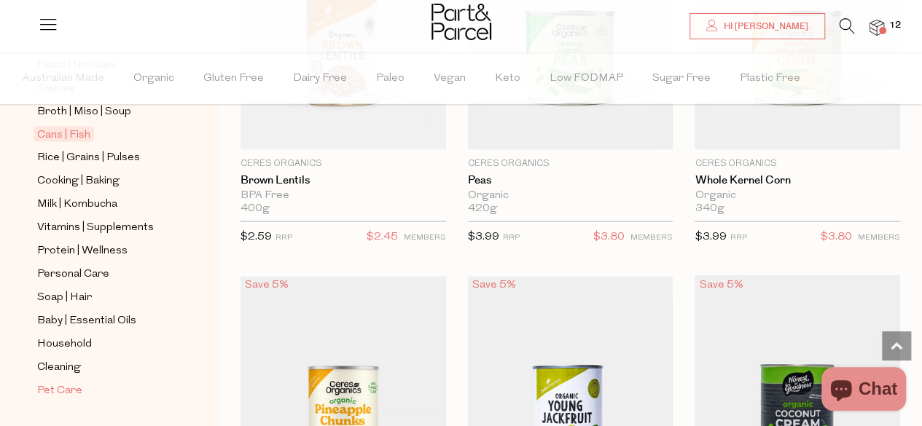
scroll to position [620, 0]
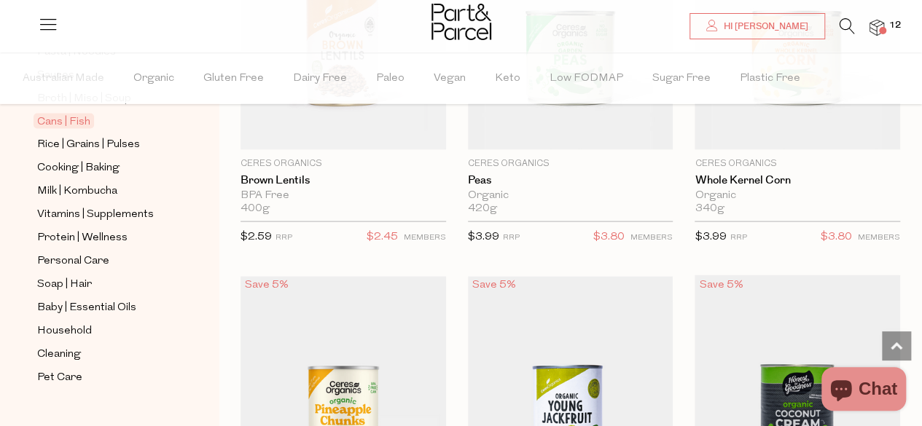
click at [879, 25] on img at bounding box center [877, 28] width 15 height 17
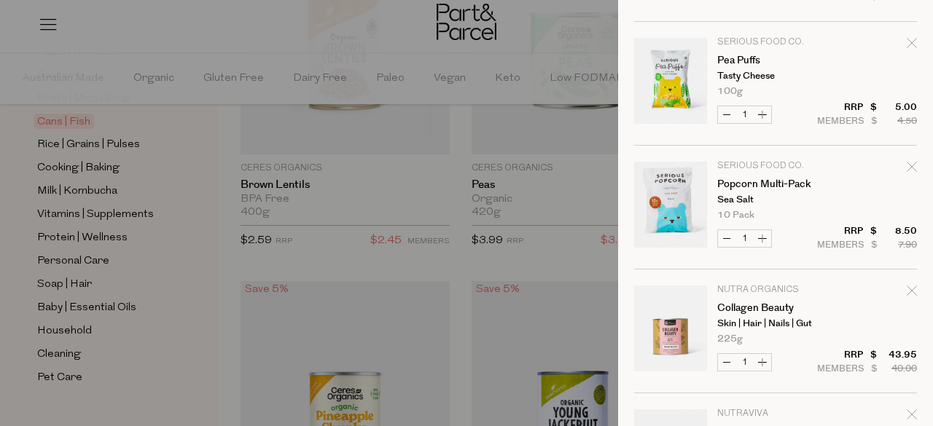
scroll to position [926, 0]
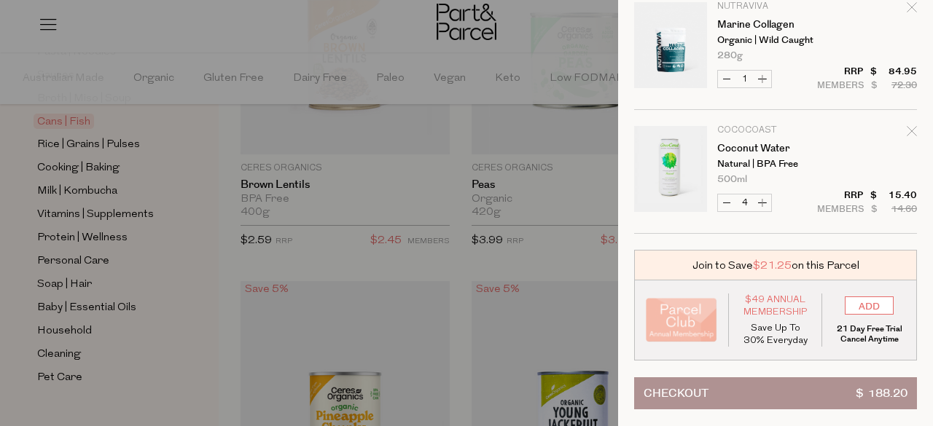
click at [796, 378] on button "Checkout $ 188.20" at bounding box center [775, 394] width 283 height 32
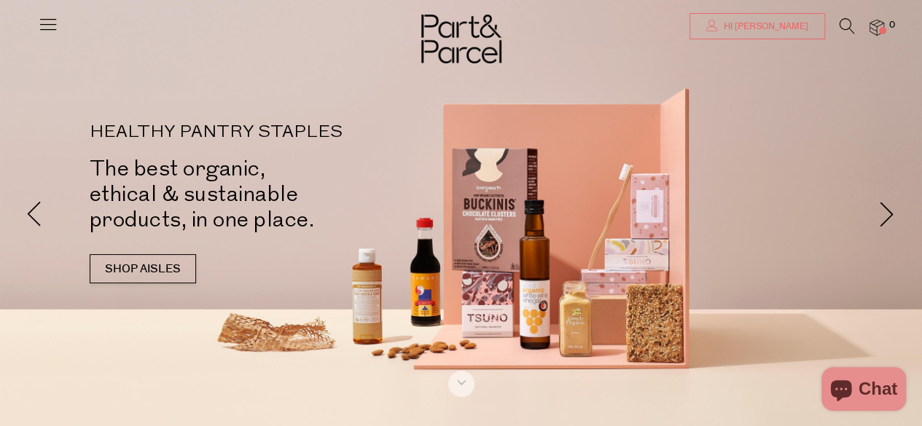
drag, startPoint x: 786, startPoint y: 15, endPoint x: 805, endPoint y: 30, distance: 23.9
click at [805, 30] on span "Hi [PERSON_NAME]" at bounding box center [764, 26] width 88 height 12
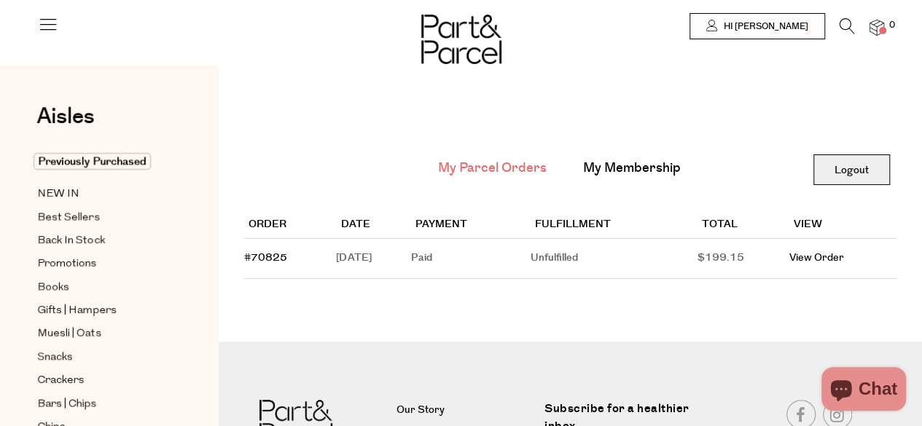
click at [851, 161] on link "Logout" at bounding box center [851, 170] width 77 height 31
